Goal: Task Accomplishment & Management: Manage account settings

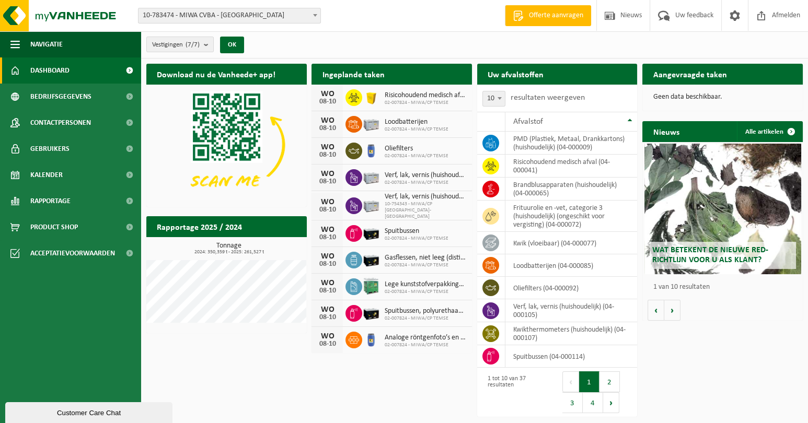
click at [278, 14] on span "10-783474 - MIWA CVBA - [GEOGRAPHIC_DATA]" at bounding box center [229, 15] width 182 height 15
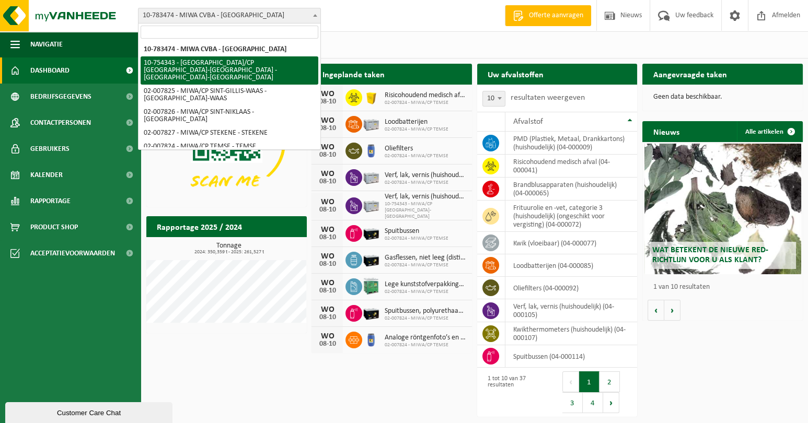
select select "27802"
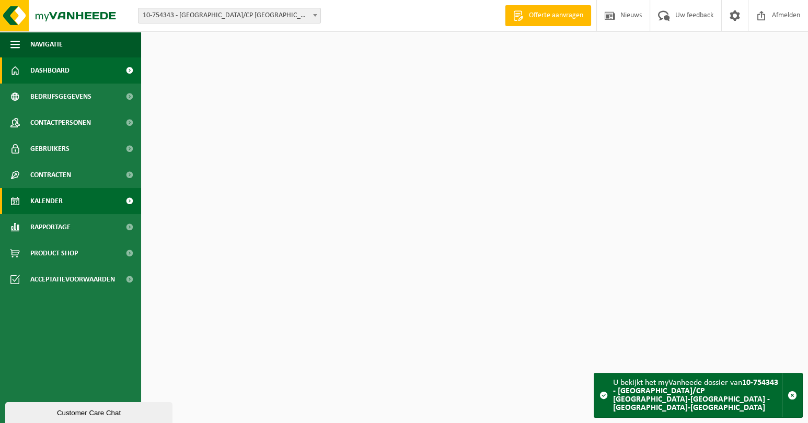
click at [77, 204] on link "Kalender" at bounding box center [70, 201] width 141 height 26
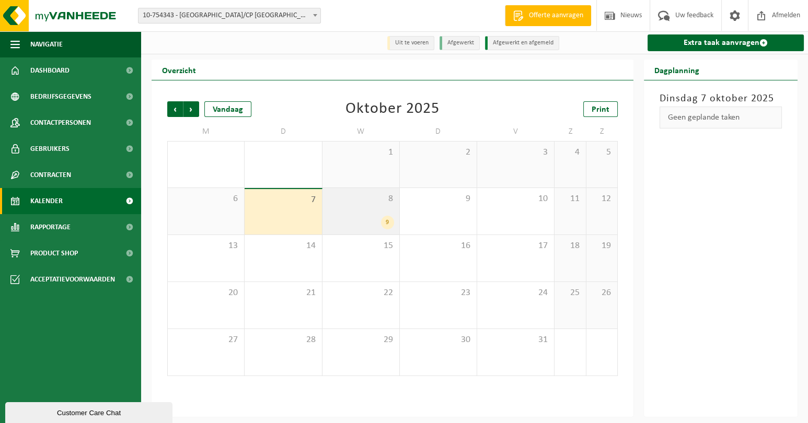
click at [334, 212] on div "8 9" at bounding box center [360, 211] width 77 height 46
